Goal: Find specific page/section: Find specific page/section

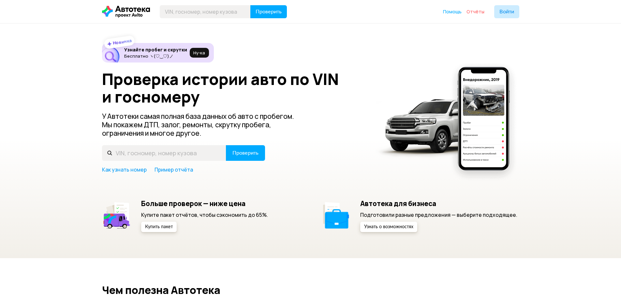
click at [477, 12] on span "Отчёты" at bounding box center [475, 11] width 18 height 6
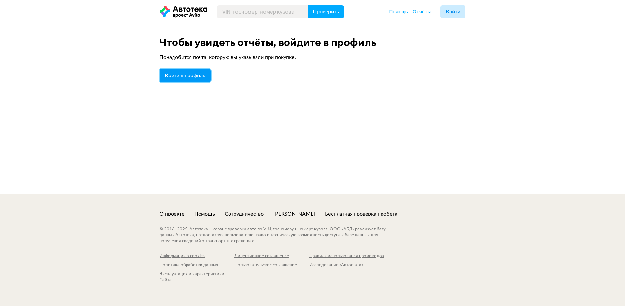
click at [184, 75] on span "Войти в профиль" at bounding box center [185, 75] width 41 height 5
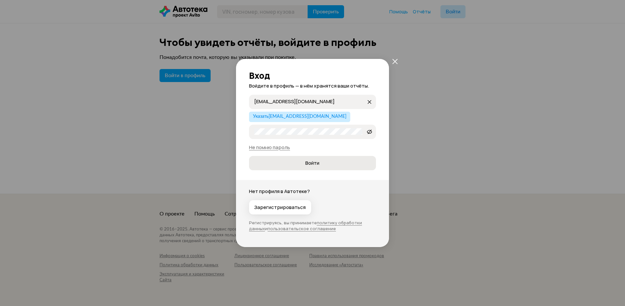
click at [312, 164] on span "Войти" at bounding box center [313, 163] width 14 height 7
